Goal: Check status: Check status

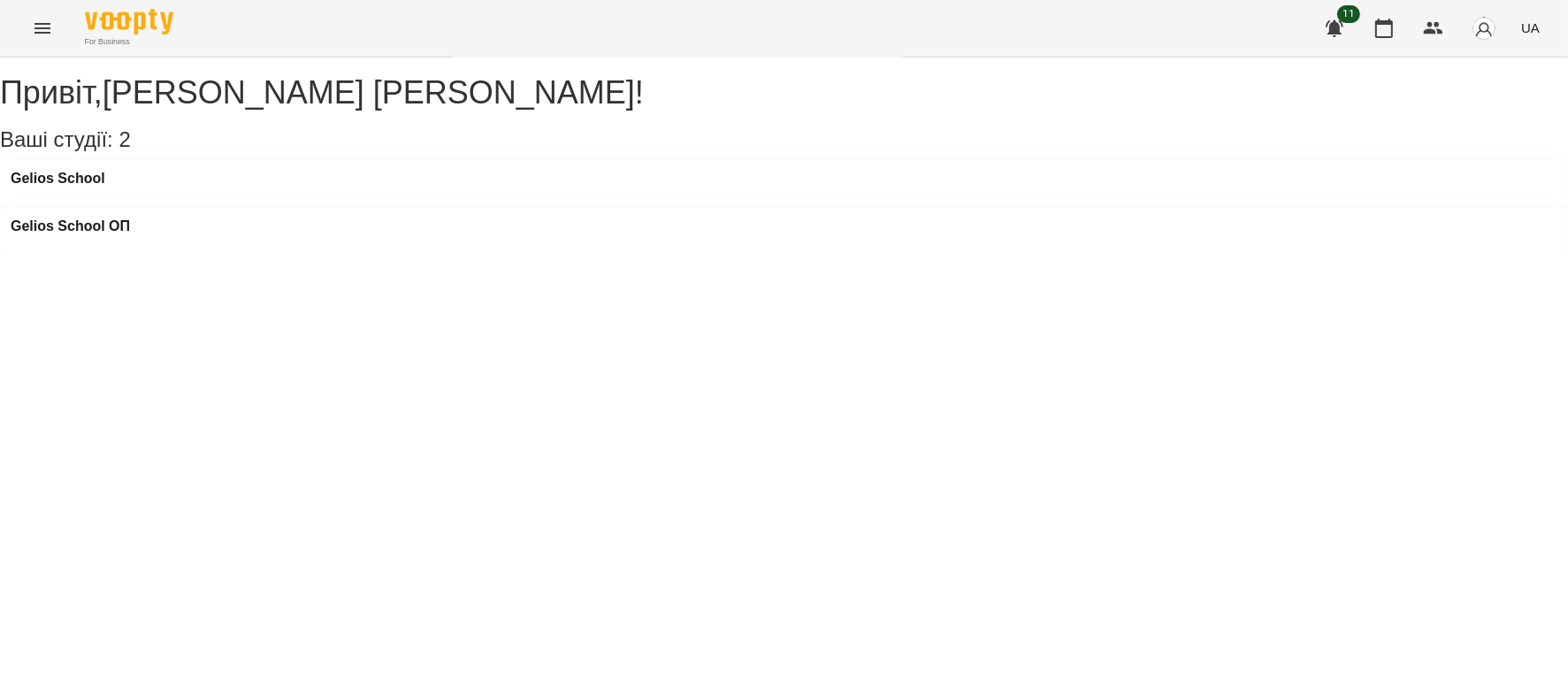
click at [49, 25] on icon "Menu" at bounding box center [42, 28] width 16 height 10
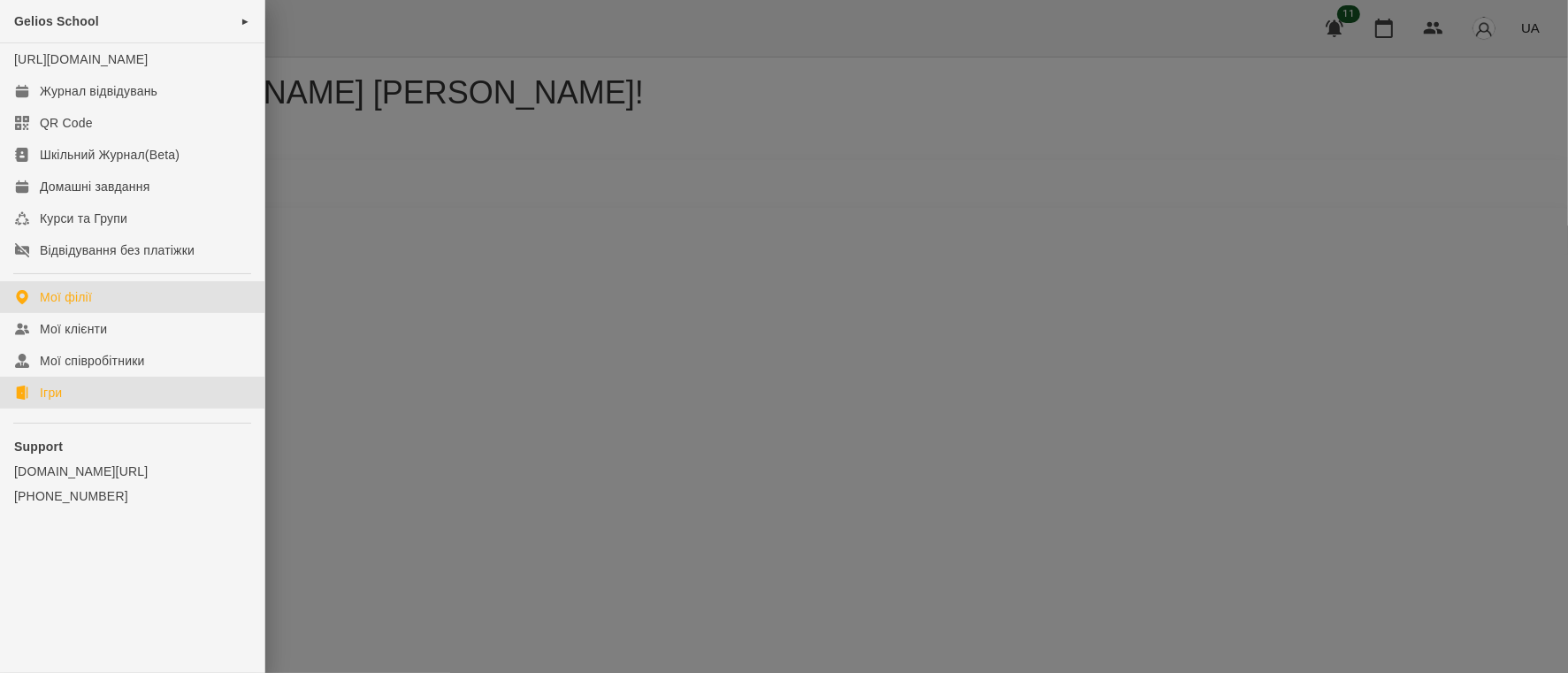
click at [68, 403] on link "Ігри" at bounding box center [132, 393] width 265 height 31
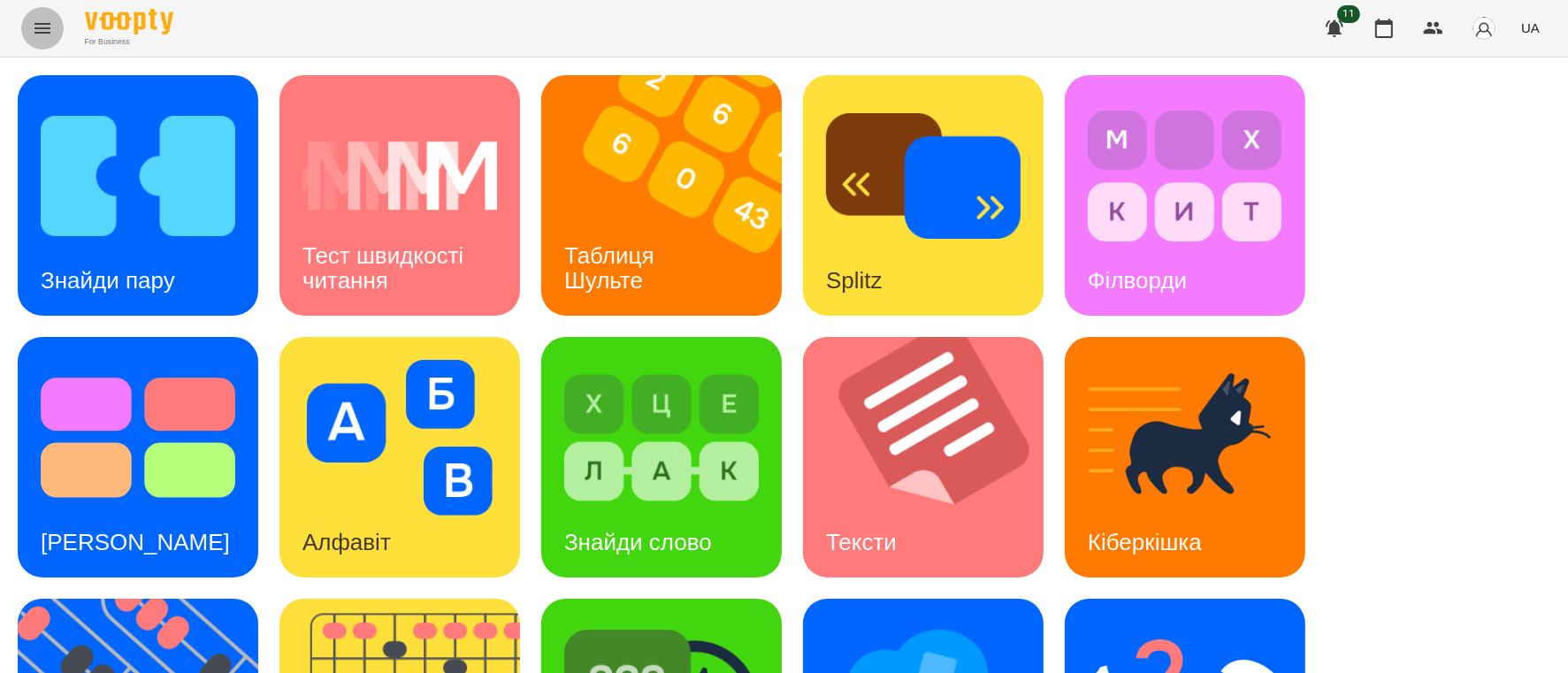
click at [45, 31] on icon "Menu" at bounding box center [42, 28] width 16 height 10
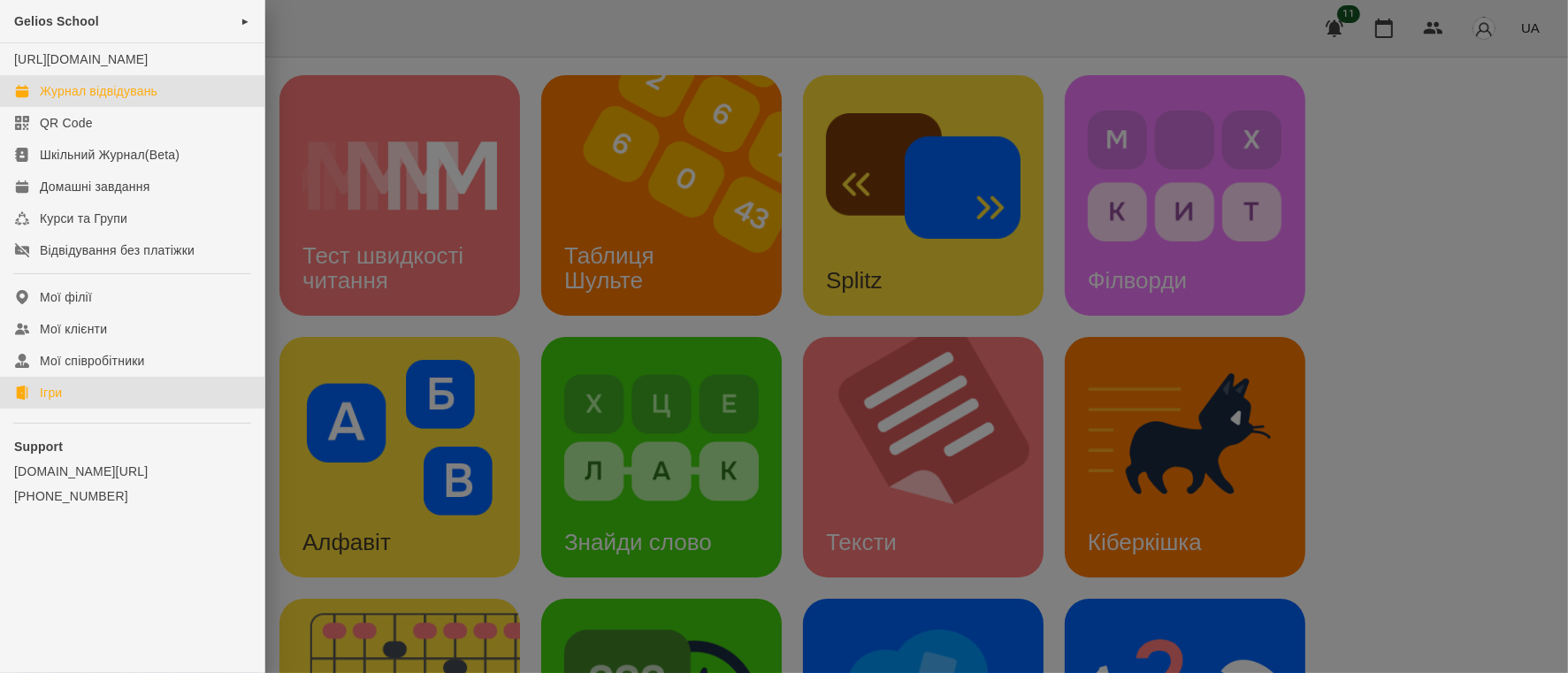
click at [121, 100] on div "Журнал відвідувань" at bounding box center [98, 91] width 118 height 18
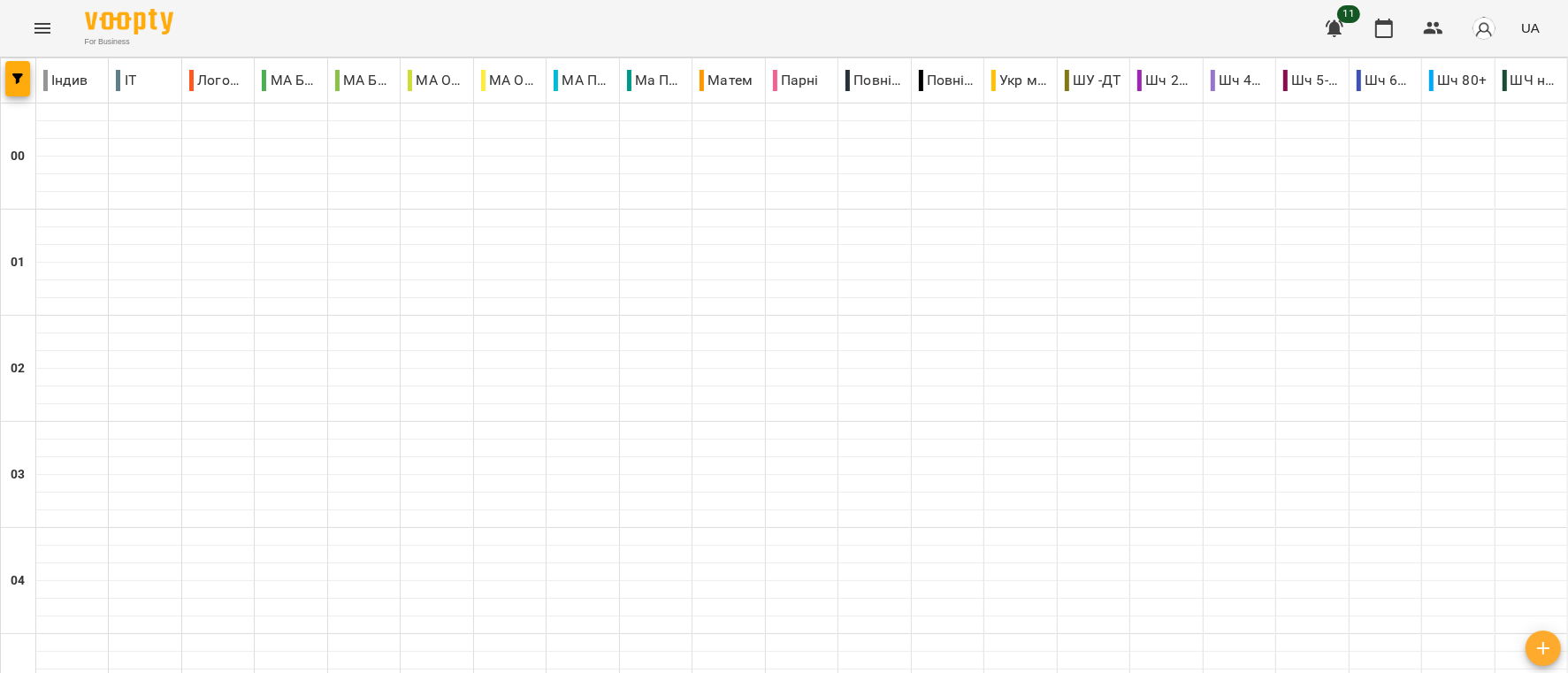
scroll to position [928, 0]
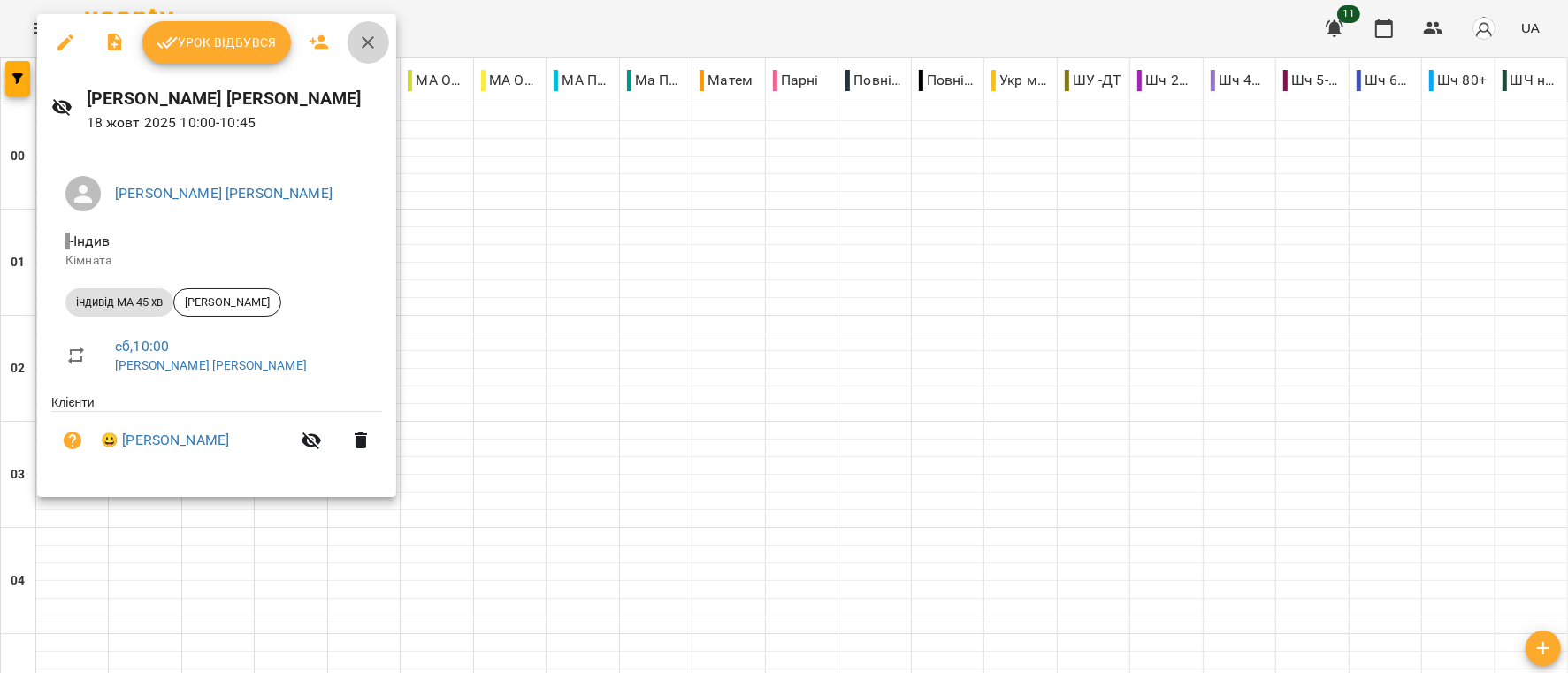
click at [367, 36] on icon "button" at bounding box center [368, 42] width 21 height 21
